Goal: Task Accomplishment & Management: Manage account settings

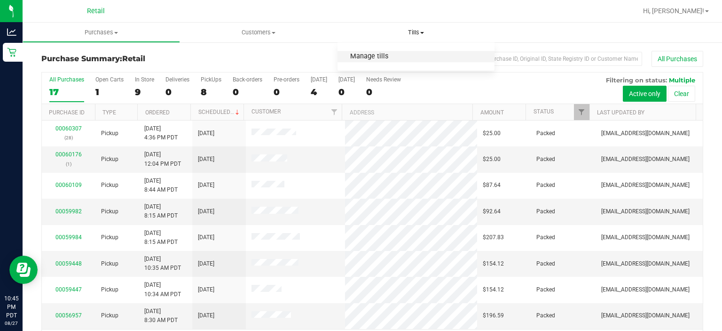
click at [381, 55] on span "Manage tills" at bounding box center [369, 57] width 63 height 8
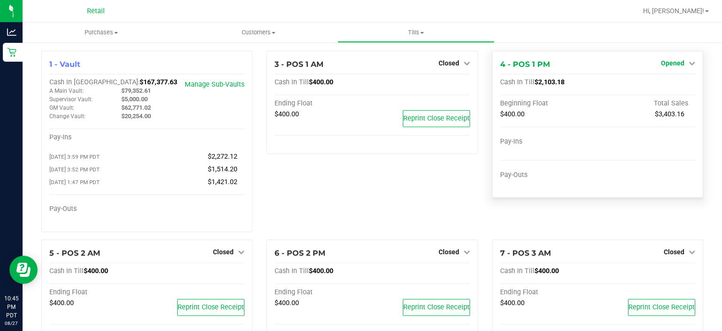
click at [681, 63] on link "Opened" at bounding box center [678, 63] width 34 height 8
click at [672, 81] on link "Close Till" at bounding box center [673, 83] width 25 height 8
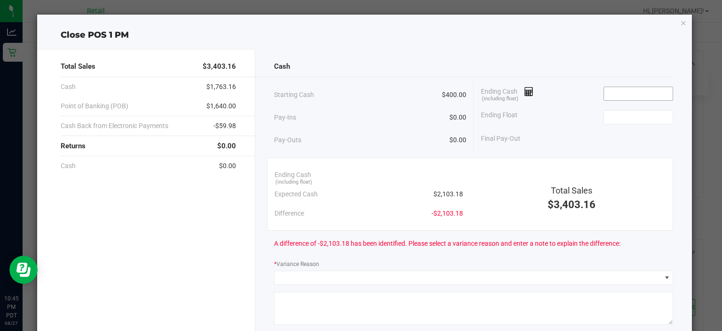
click at [620, 92] on input at bounding box center [638, 93] width 69 height 13
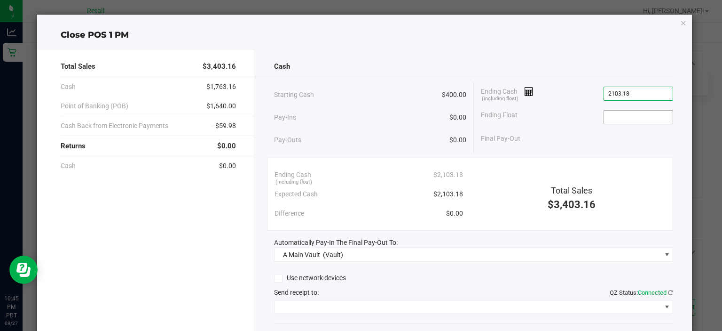
click at [629, 116] on input at bounding box center [638, 117] width 69 height 13
type input "$2,103.18"
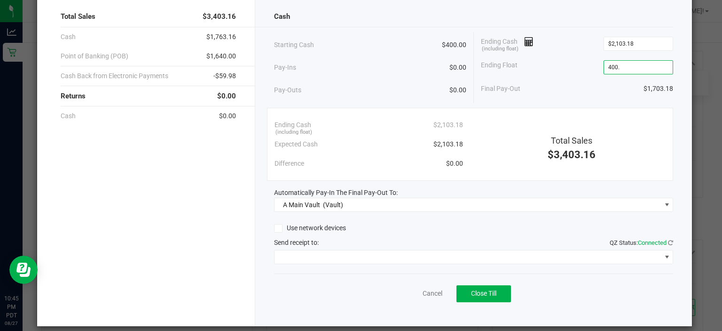
scroll to position [53, 0]
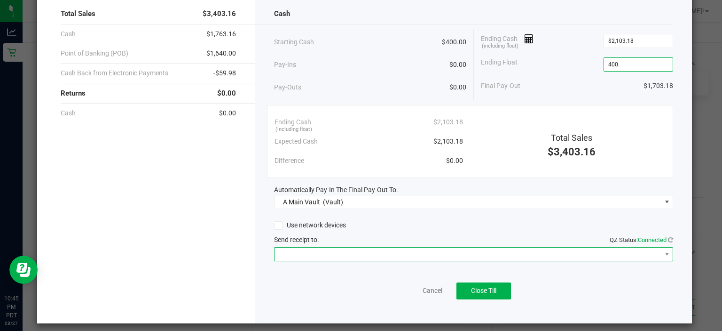
click at [320, 250] on span at bounding box center [468, 253] width 387 height 13
type input "$400.00"
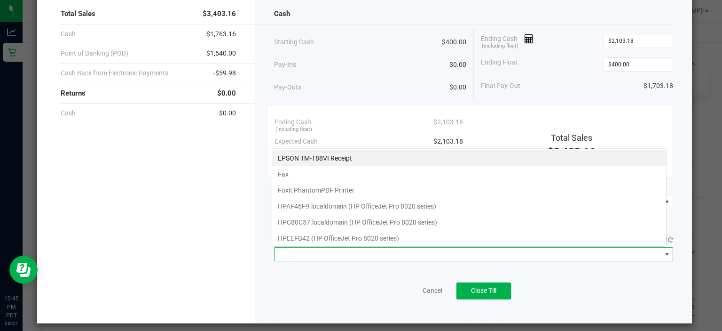
scroll to position [14, 395]
click at [341, 158] on Receipt "EPSON TM-T88VI Receipt" at bounding box center [469, 158] width 394 height 16
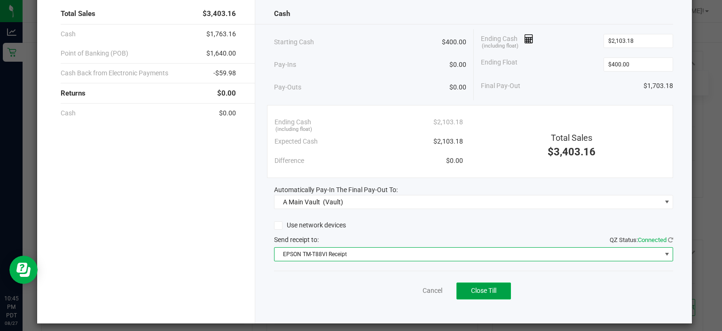
click at [490, 287] on span "Close Till" at bounding box center [483, 290] width 25 height 8
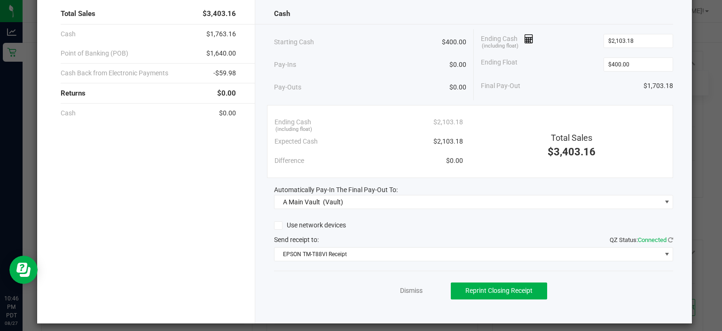
scroll to position [0, 0]
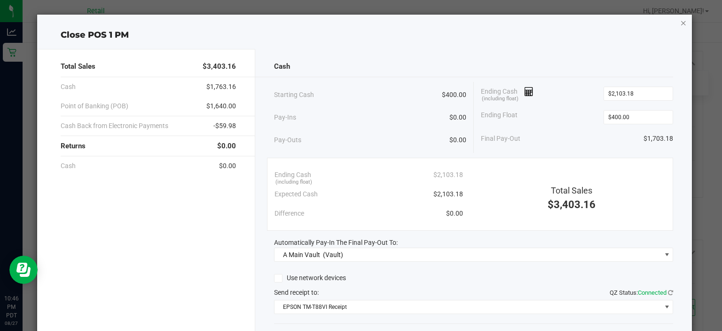
click at [680, 19] on icon "button" at bounding box center [683, 22] width 7 height 11
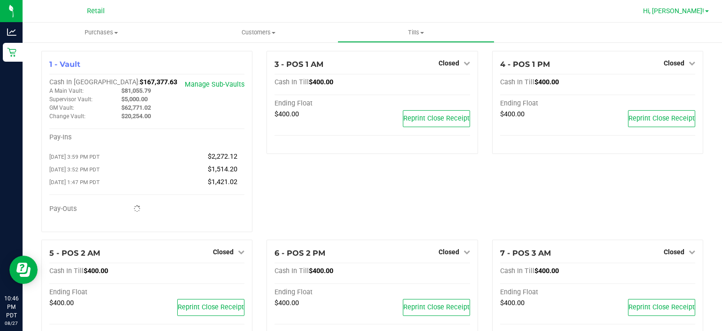
click at [707, 11] on span at bounding box center [707, 11] width 4 height 2
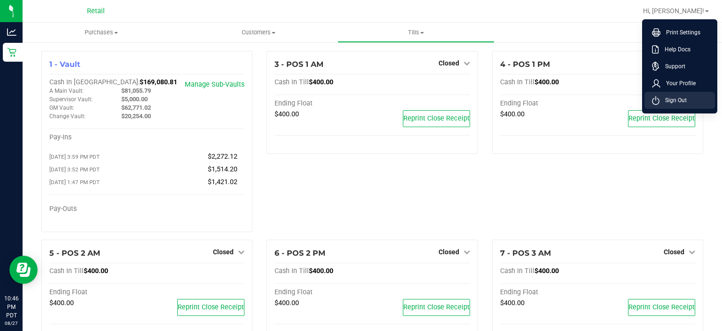
click at [687, 96] on li "Sign Out" at bounding box center [680, 100] width 71 height 17
